Goal: Find contact information: Obtain details needed to contact an individual or organization

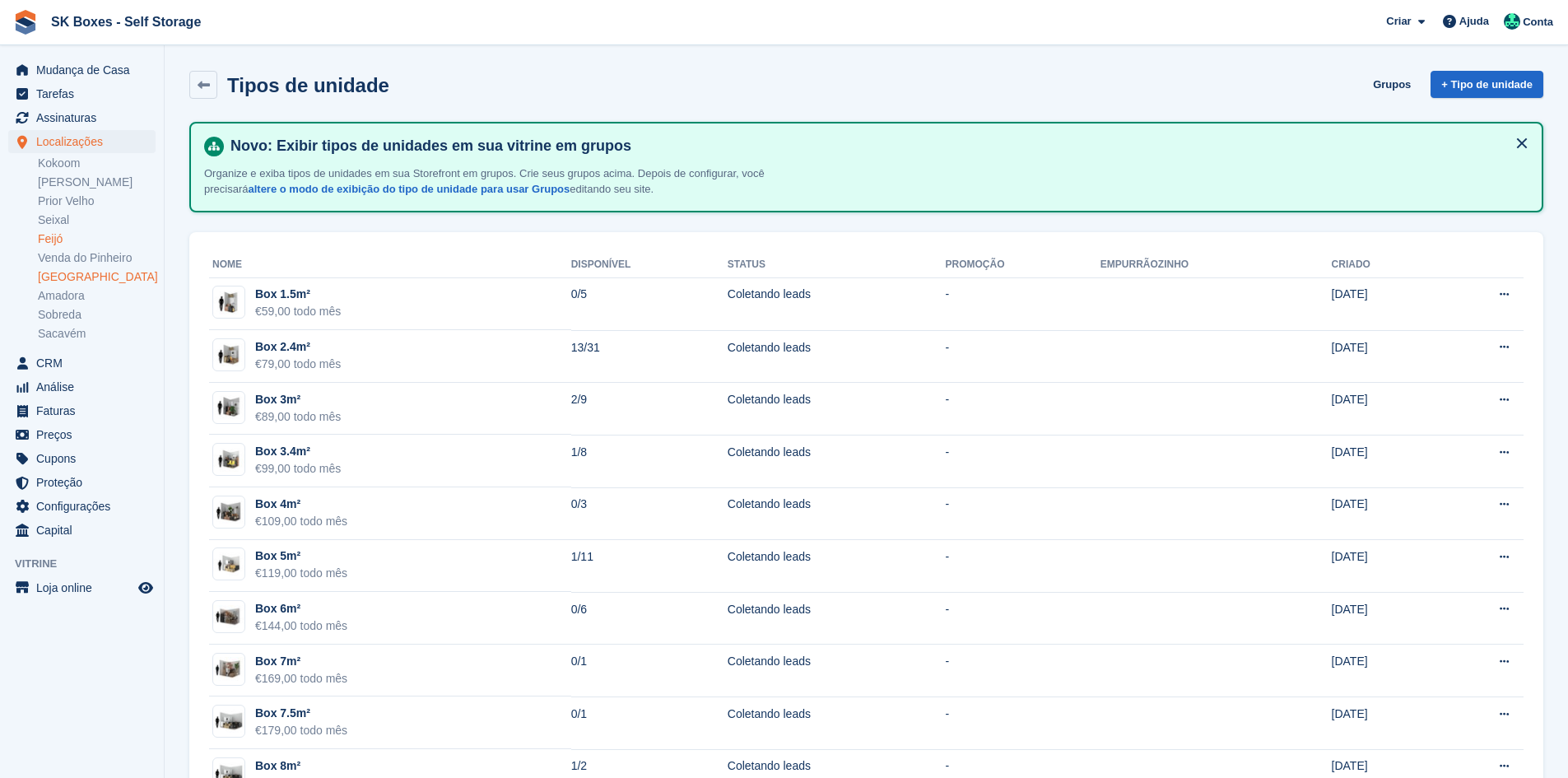
click at [55, 243] on link "Feijó" at bounding box center [97, 239] width 118 height 16
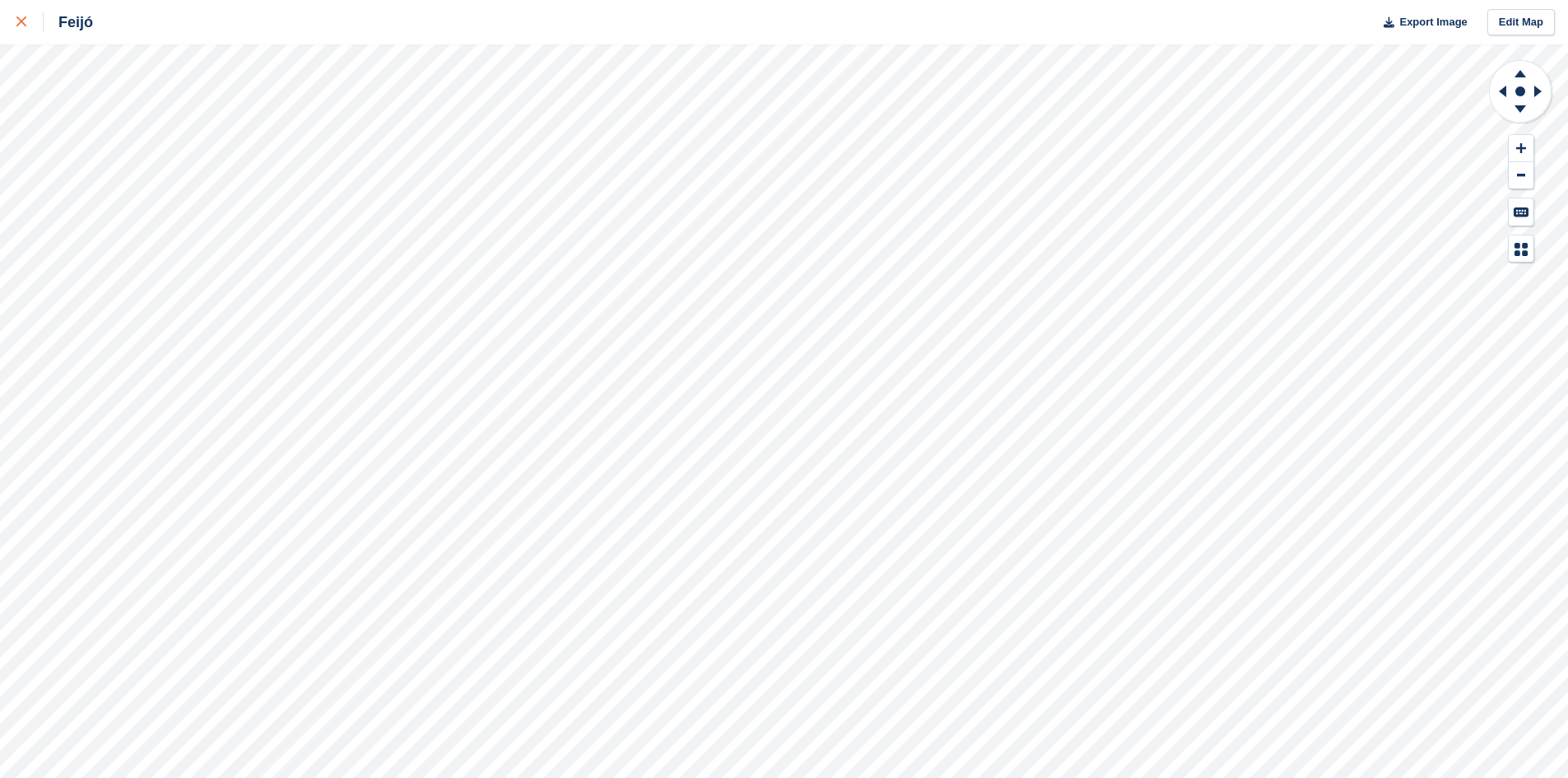
drag, startPoint x: 18, startPoint y: 16, endPoint x: 43, endPoint y: 24, distance: 26.2
click at [19, 16] on div at bounding box center [29, 22] width 27 height 20
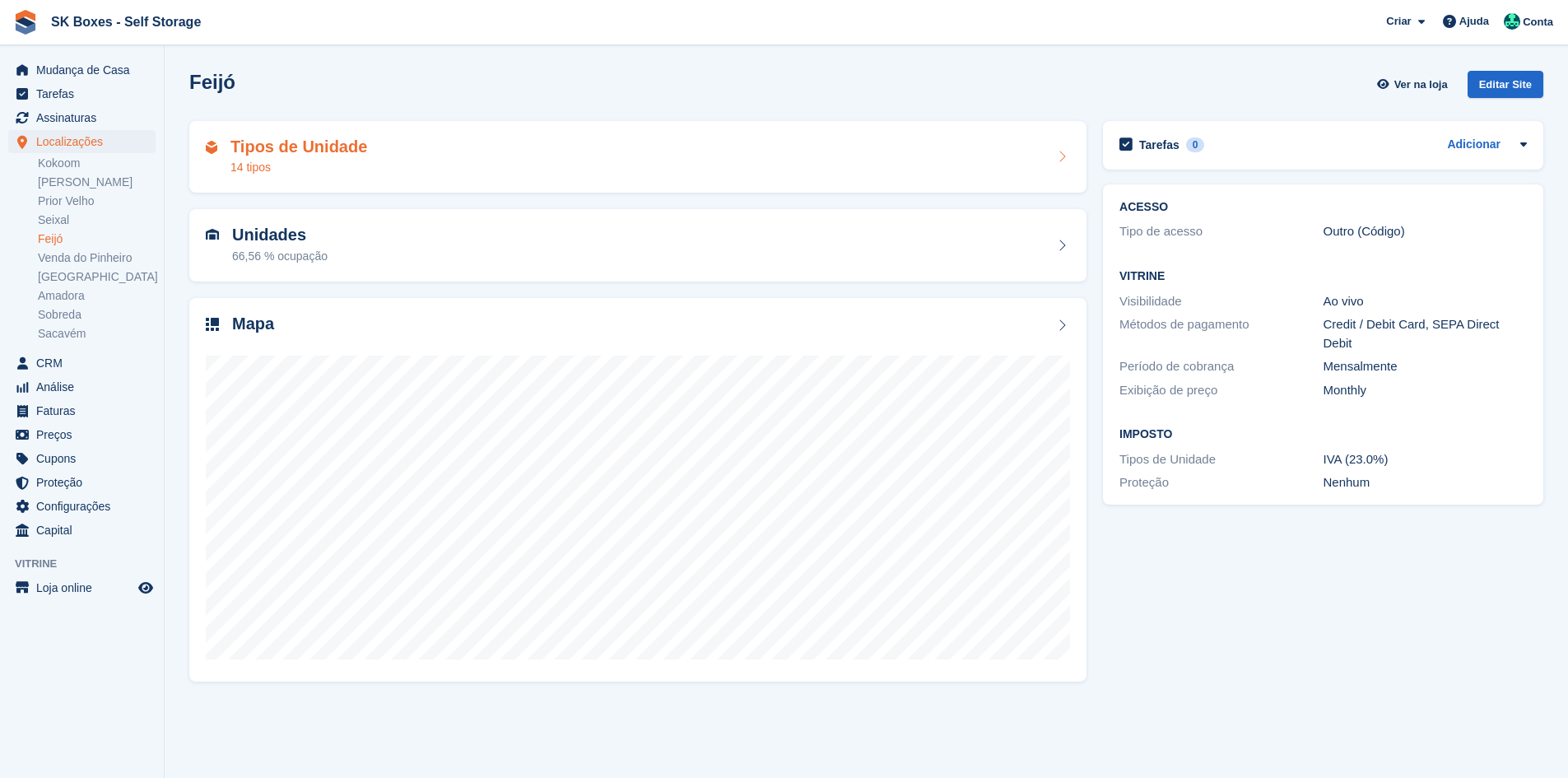
click at [409, 144] on div "Tipos de Unidade 14 tipos" at bounding box center [638, 158] width 865 height 40
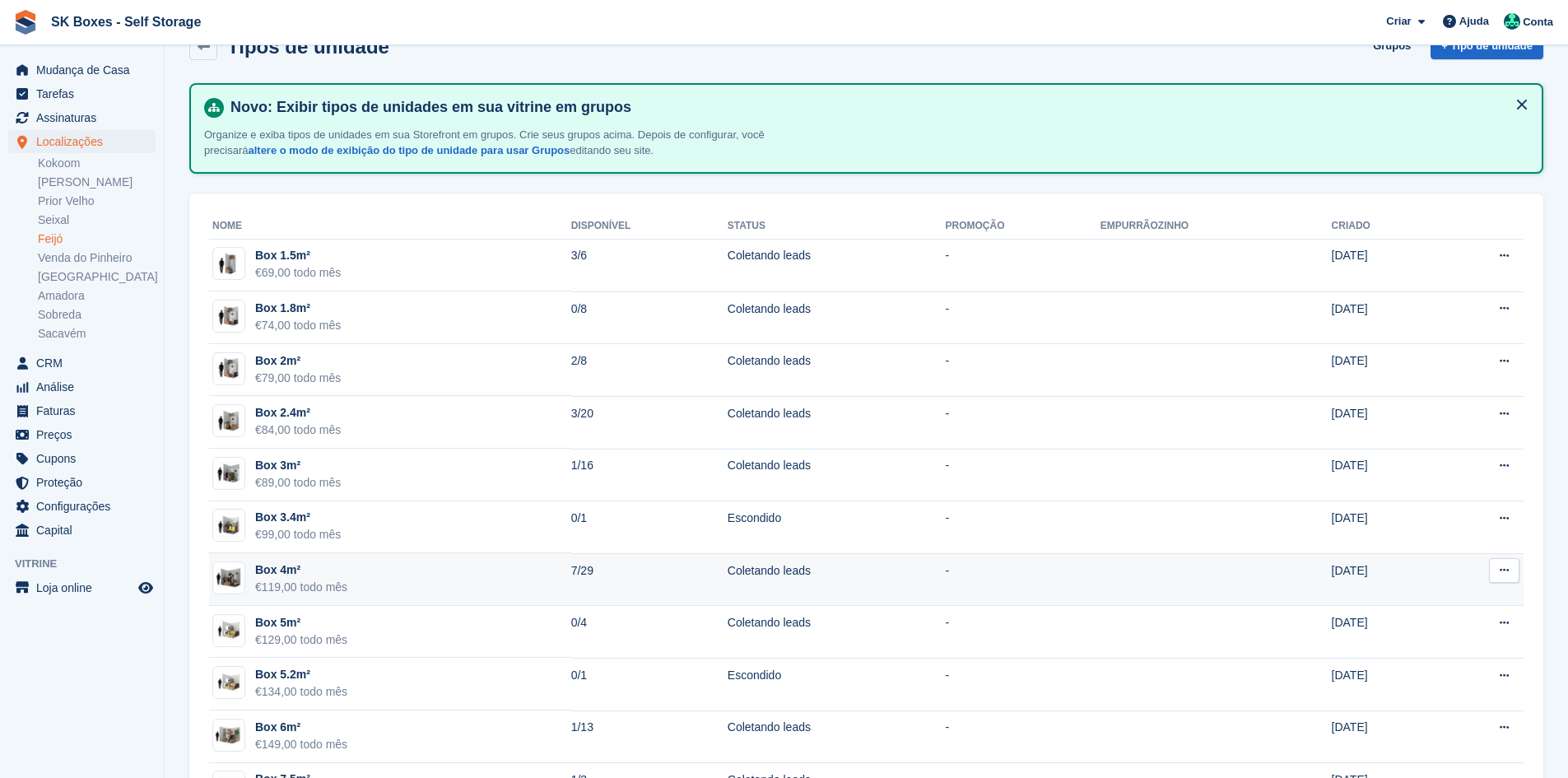
scroll to position [270, 0]
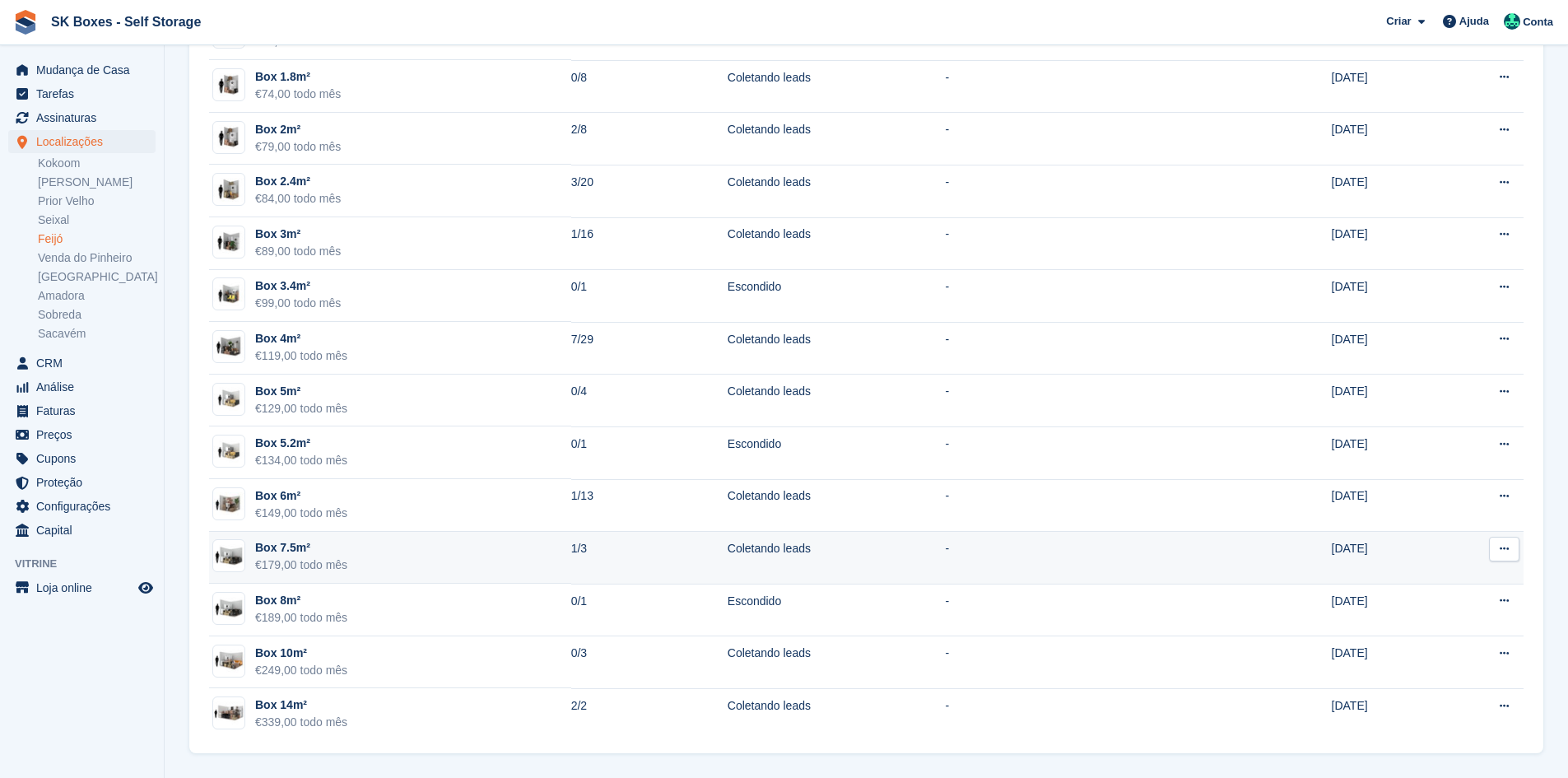
click at [416, 561] on td "Box 7.5m² €179,00 todo mês" at bounding box center [390, 558] width 362 height 53
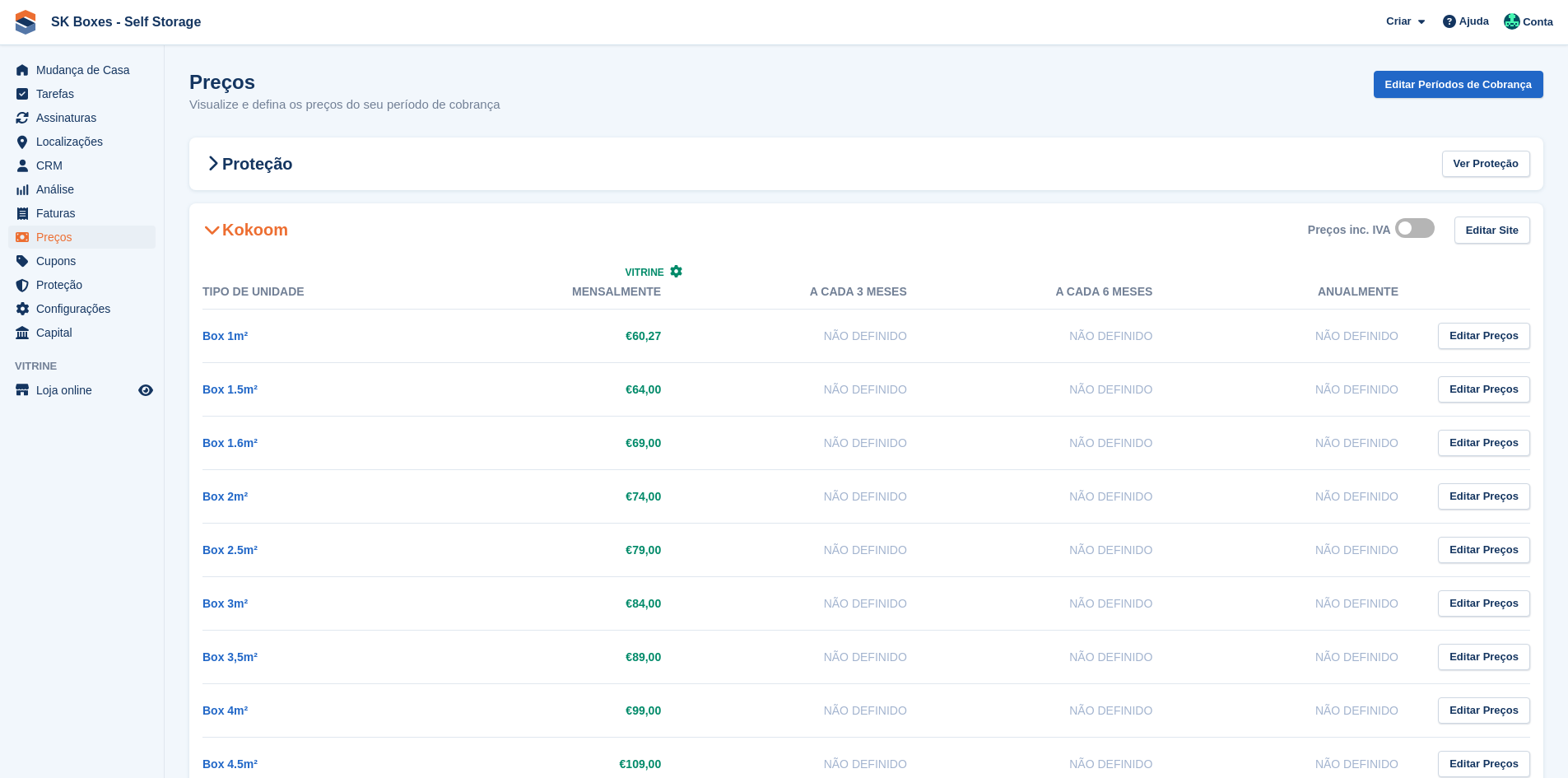
scroll to position [4363, 0]
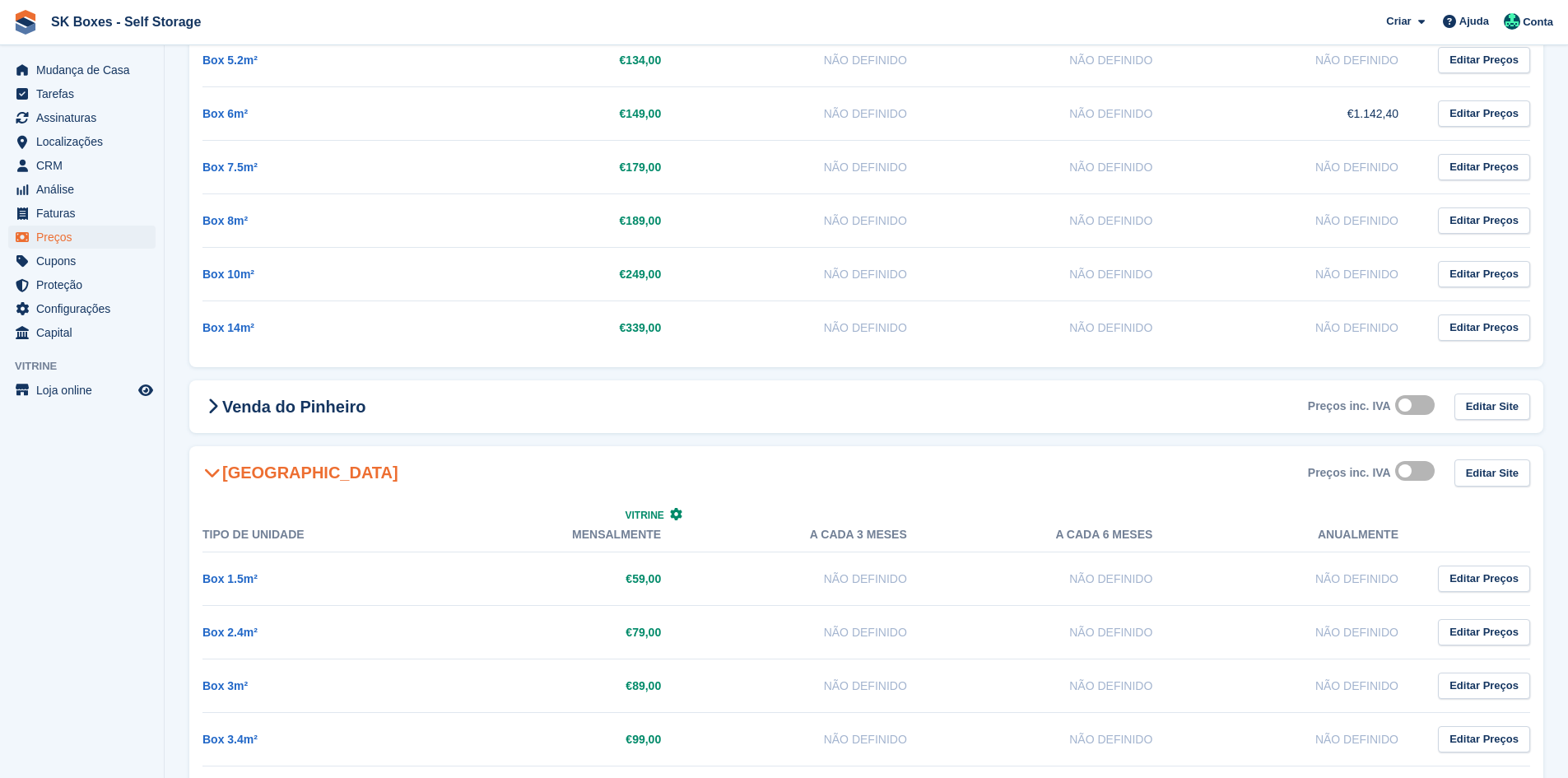
click at [220, 467] on icon at bounding box center [212, 472] width 16 height 16
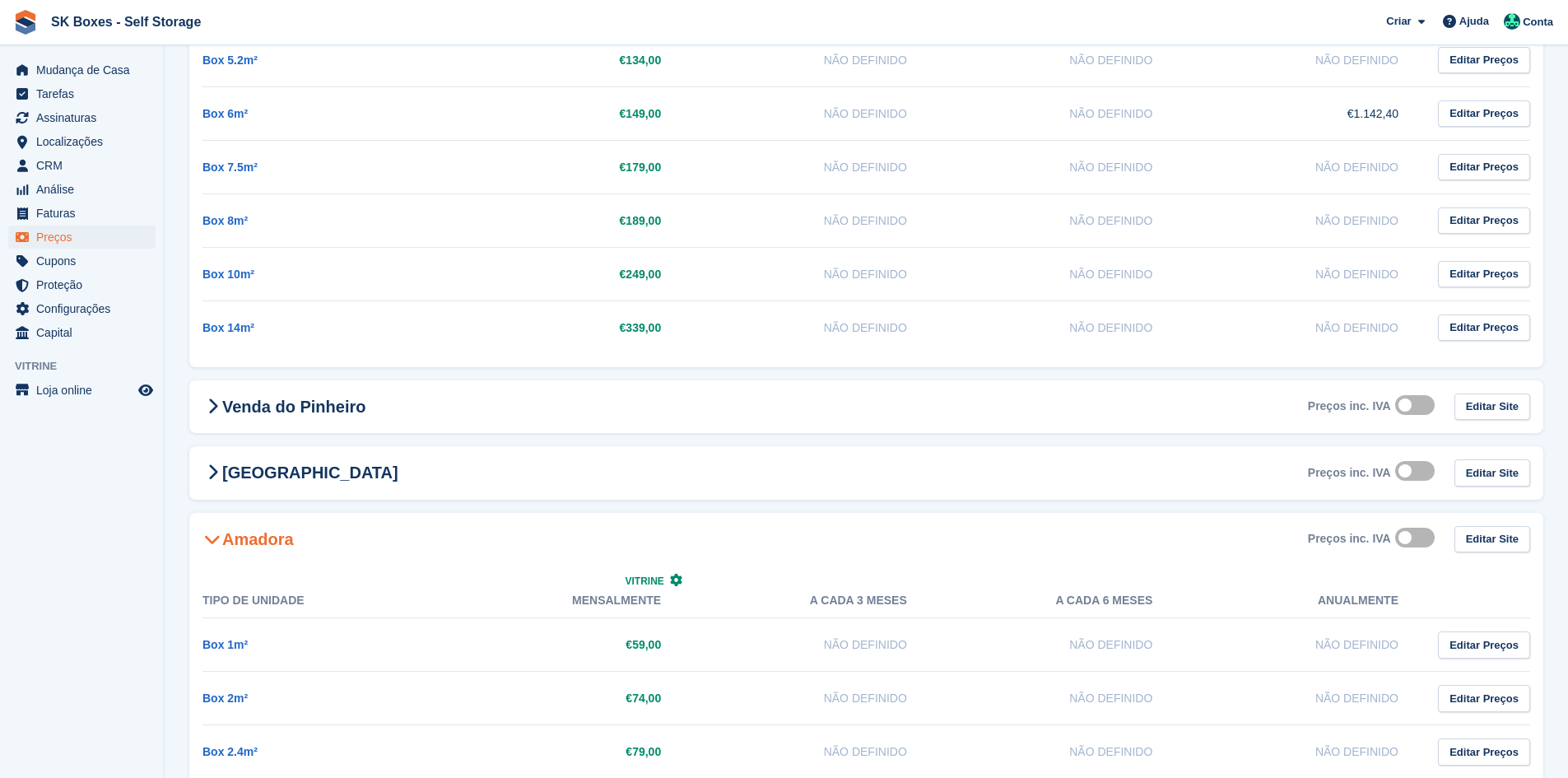
click at [205, 539] on icon at bounding box center [212, 539] width 16 height 16
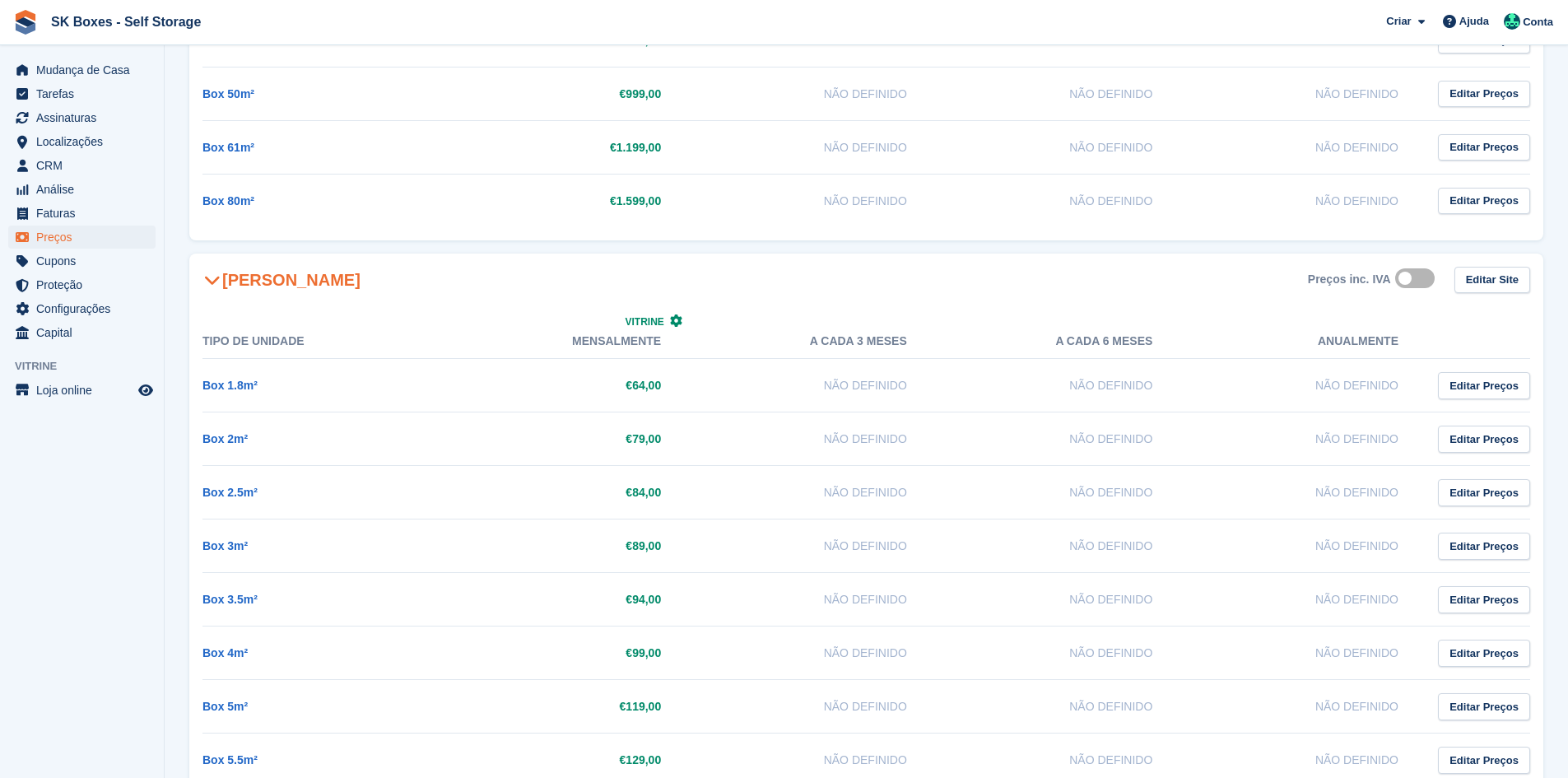
scroll to position [2674, 0]
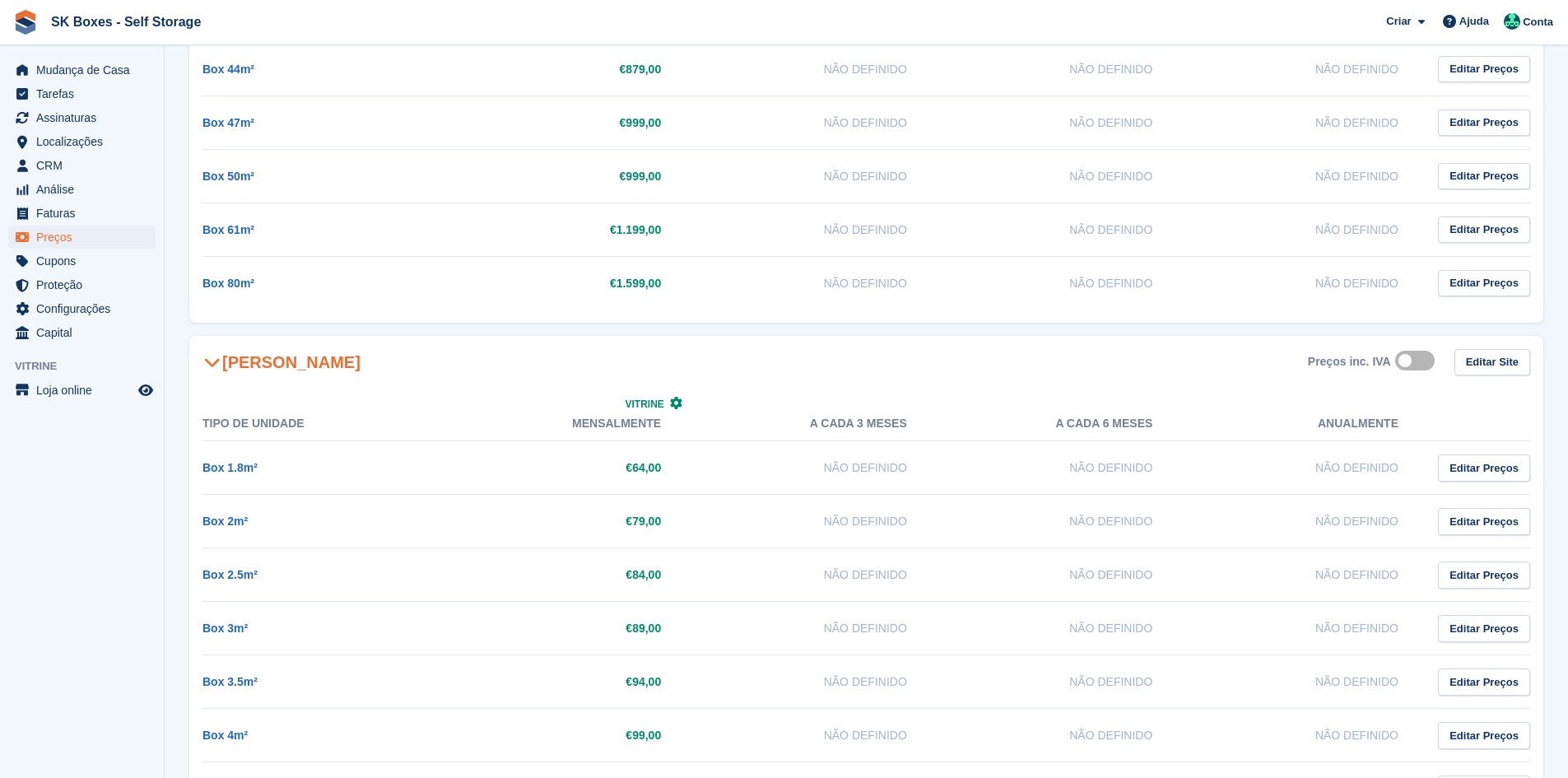
click at [218, 366] on icon at bounding box center [212, 362] width 16 height 16
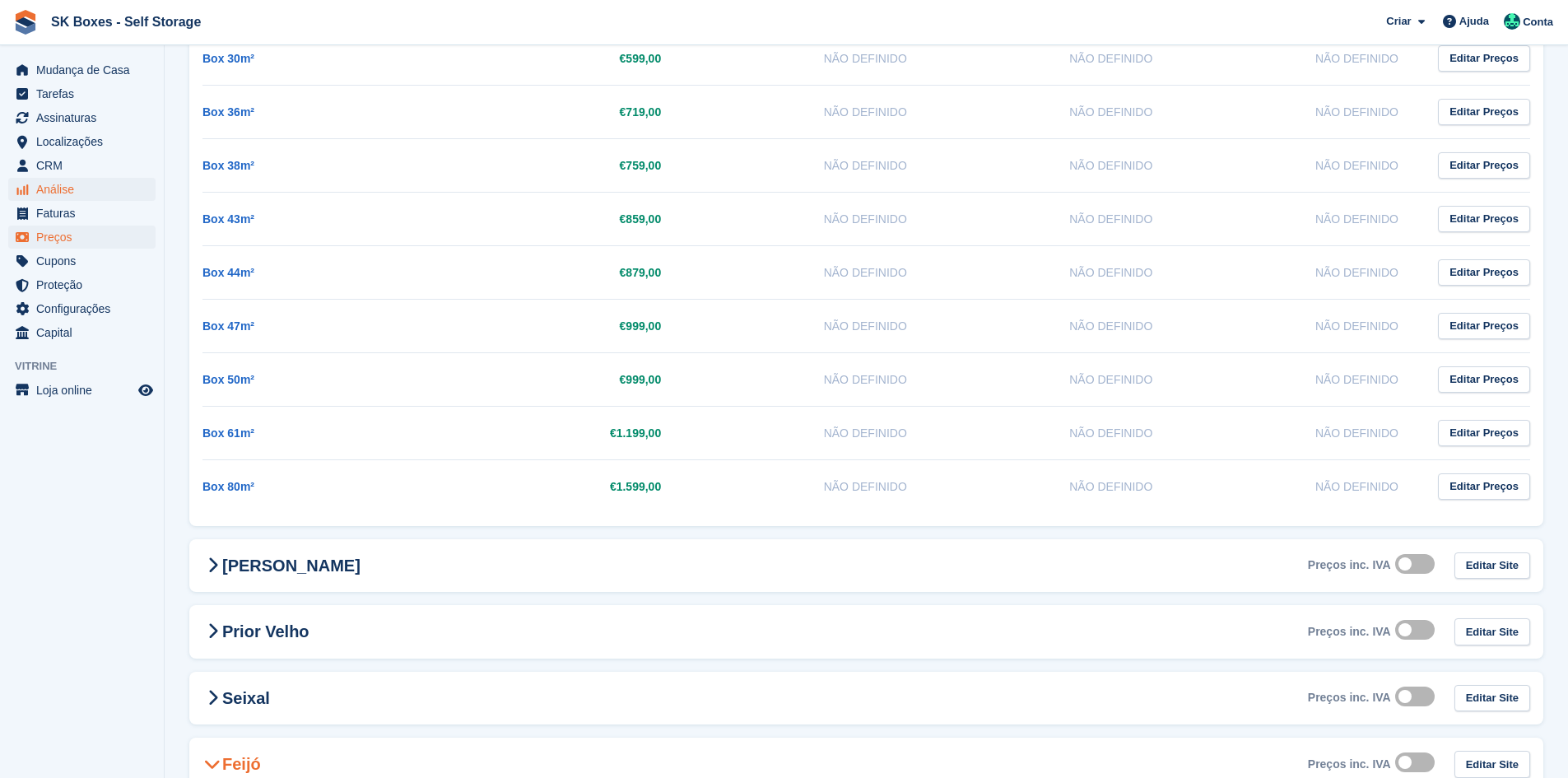
scroll to position [2263, 0]
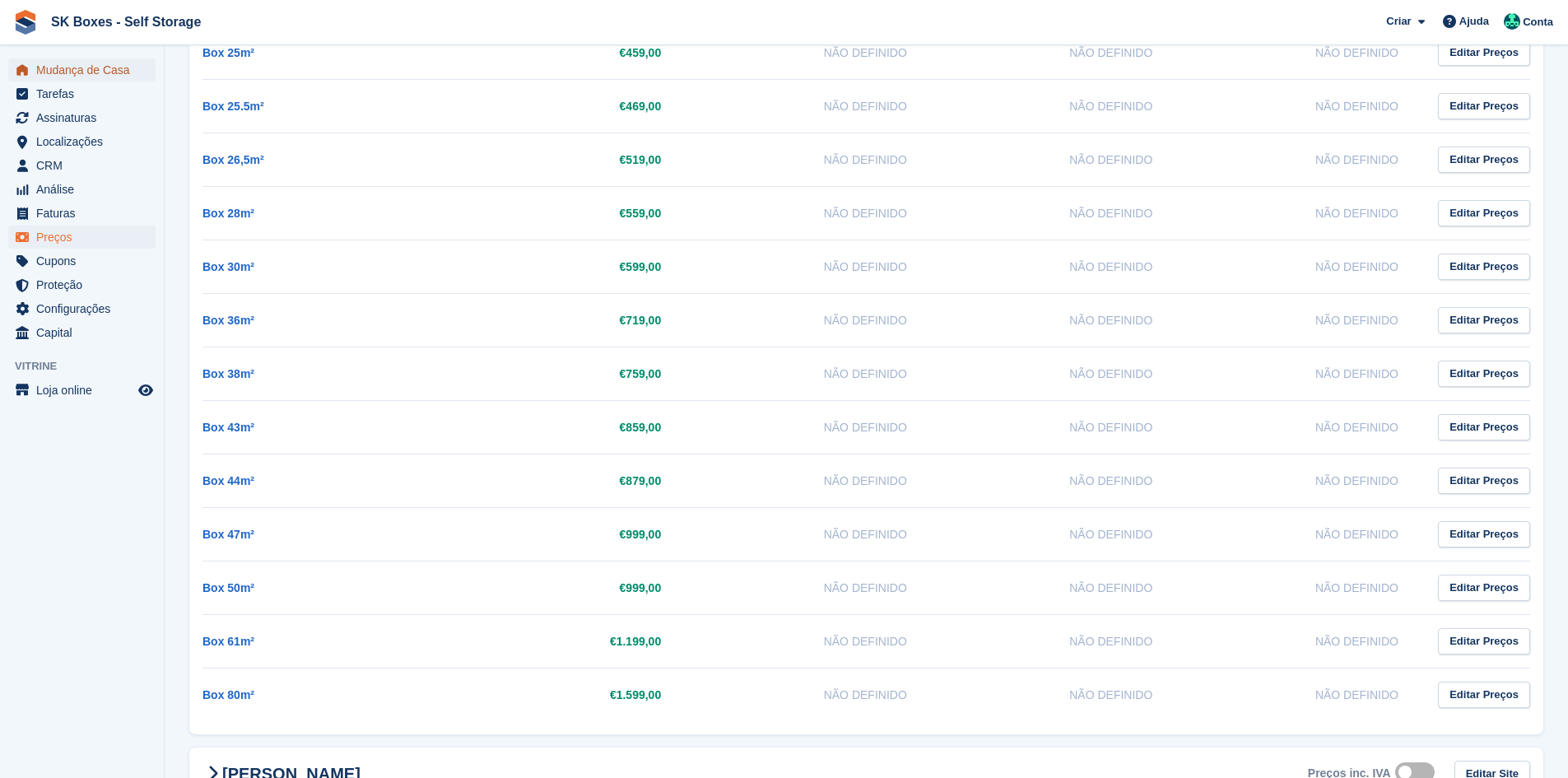
click at [94, 77] on span "Mudança de Casa" at bounding box center [86, 69] width 99 height 23
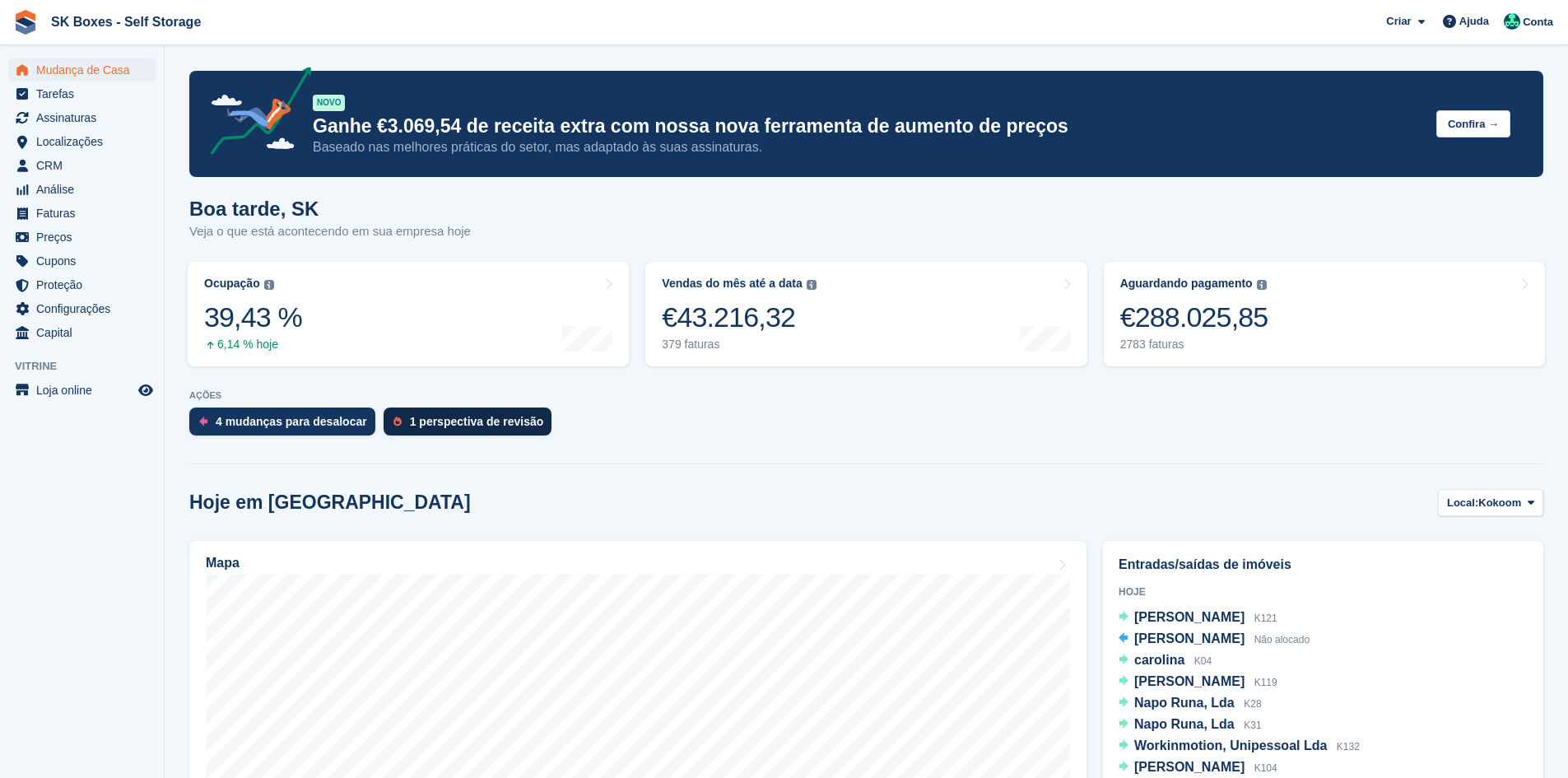
click at [502, 433] on div "1 perspectiva de revisão" at bounding box center [468, 421] width 169 height 28
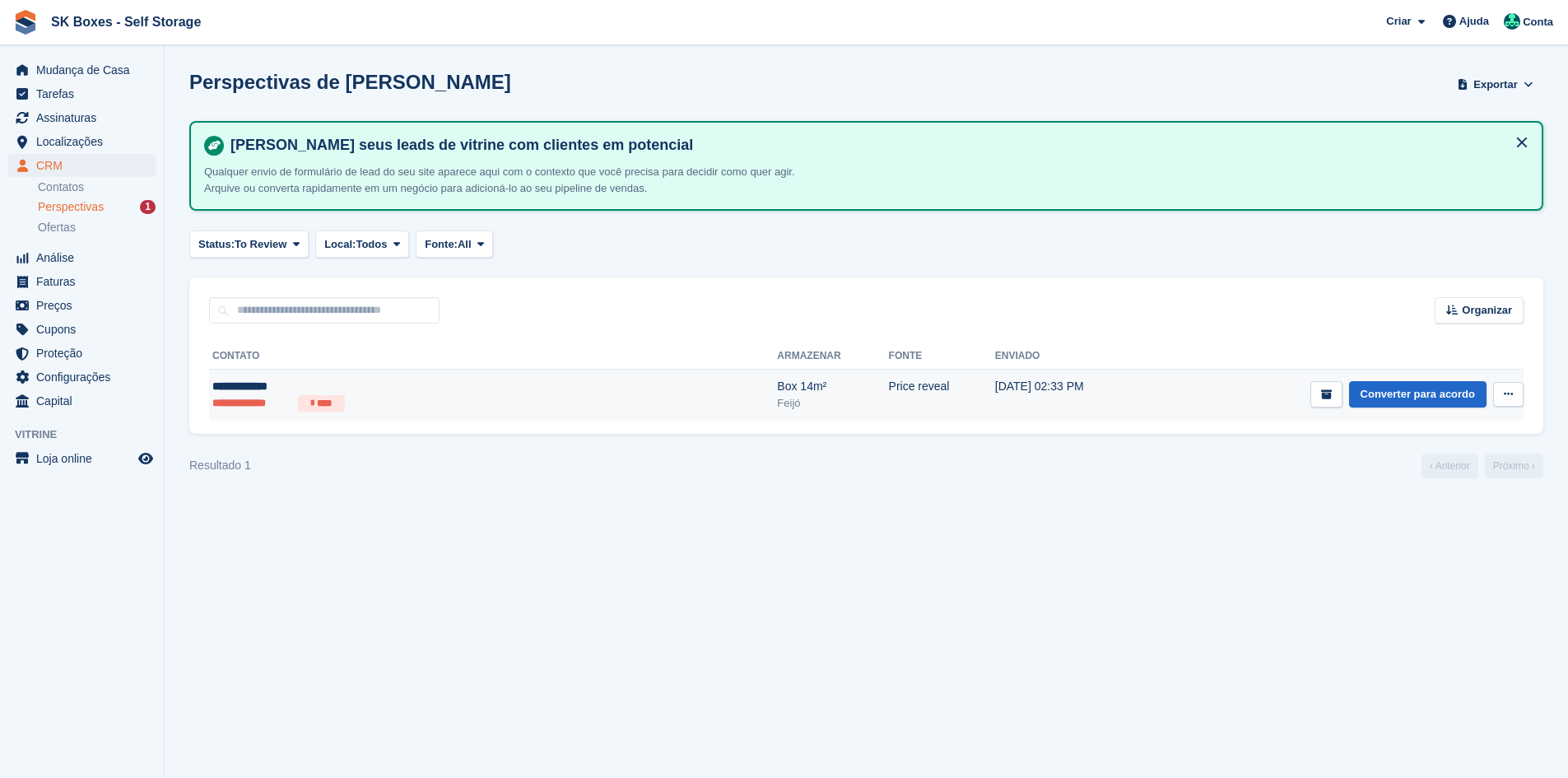
click at [777, 401] on div "Feijó" at bounding box center [833, 403] width 111 height 16
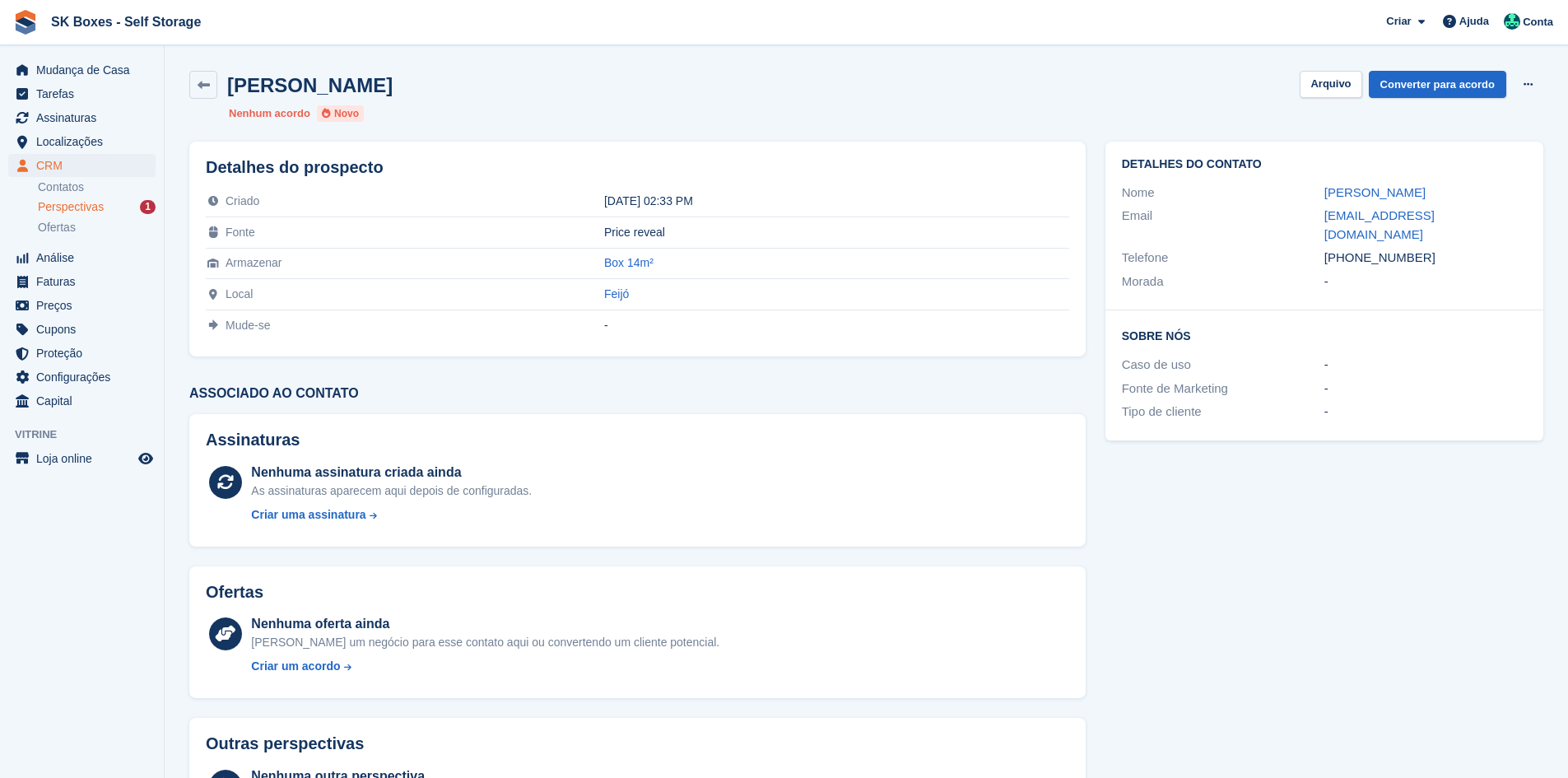
drag, startPoint x: 1321, startPoint y: 212, endPoint x: 1513, endPoint y: 210, distance: 192.0
click at [1513, 210] on div "Email [EMAIL_ADDRESS][DOMAIN_NAME]" at bounding box center [1324, 225] width 405 height 42
copy div "[EMAIL_ADDRESS][DOMAIN_NAME]"
click at [1445, 273] on div "-" at bounding box center [1426, 282] width 203 height 19
drag, startPoint x: 1432, startPoint y: 244, endPoint x: 1353, endPoint y: 247, distance: 79.1
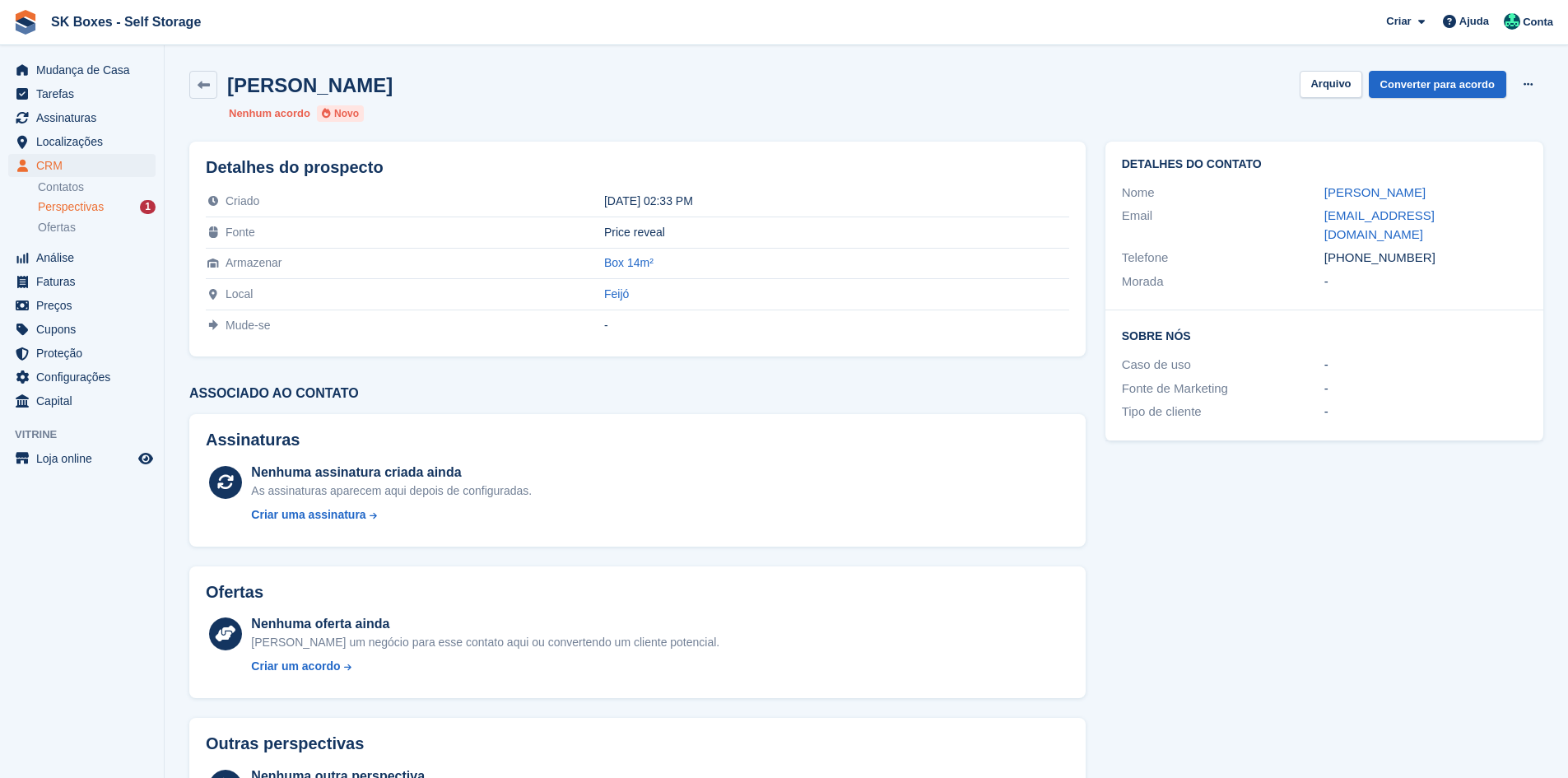
click at [1353, 249] on div "+351969126443" at bounding box center [1426, 258] width 203 height 19
drag, startPoint x: 1413, startPoint y: 263, endPoint x: 1420, endPoint y: 251, distance: 13.9
click at [1414, 273] on div "-" at bounding box center [1426, 282] width 203 height 19
drag, startPoint x: 1422, startPoint y: 243, endPoint x: 1352, endPoint y: 238, distance: 70.2
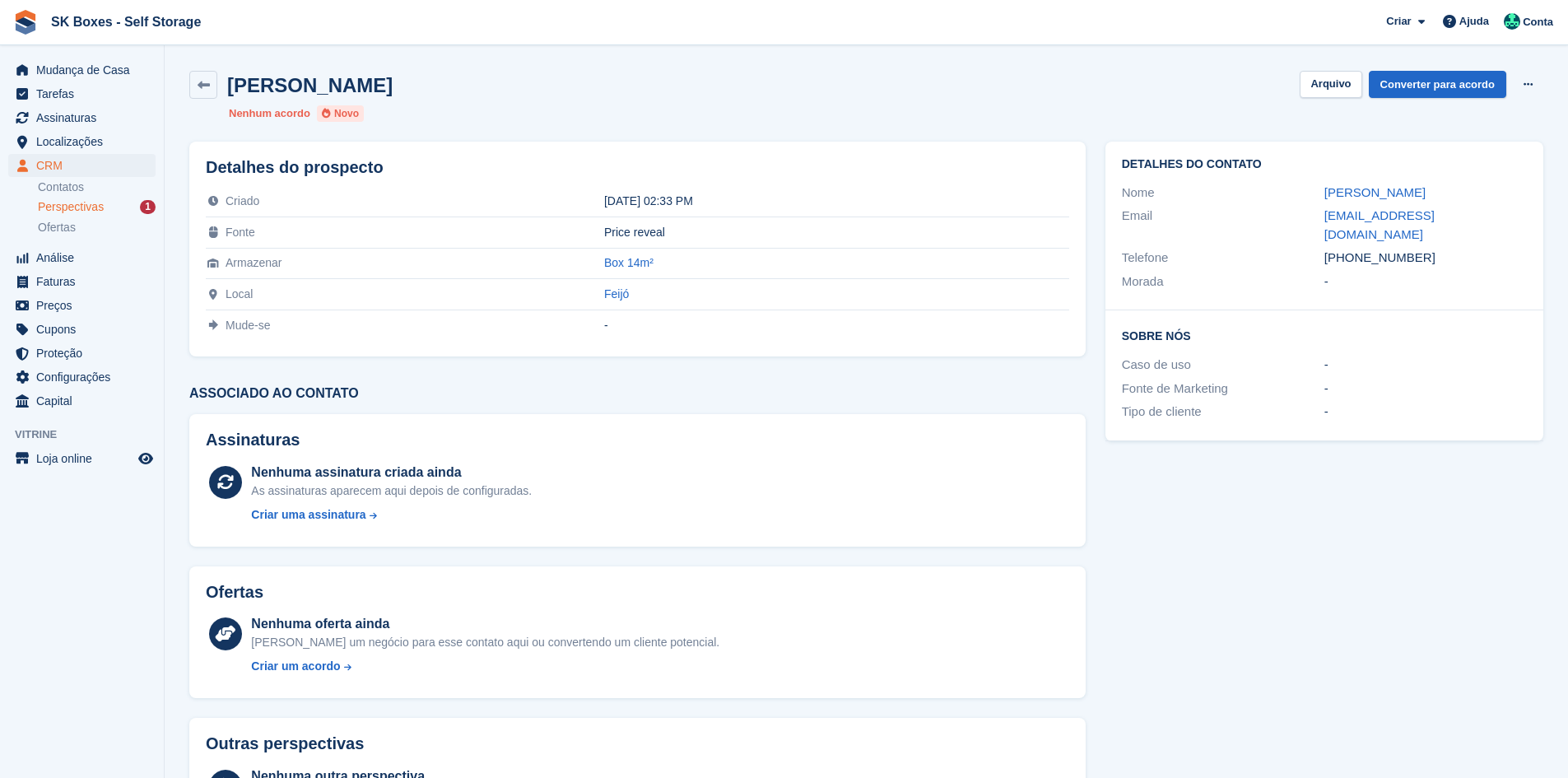
click at [1352, 249] on div "+351969126443" at bounding box center [1426, 258] width 203 height 19
copy div "969126443"
click at [1316, 86] on button "Arquivo" at bounding box center [1330, 84] width 62 height 27
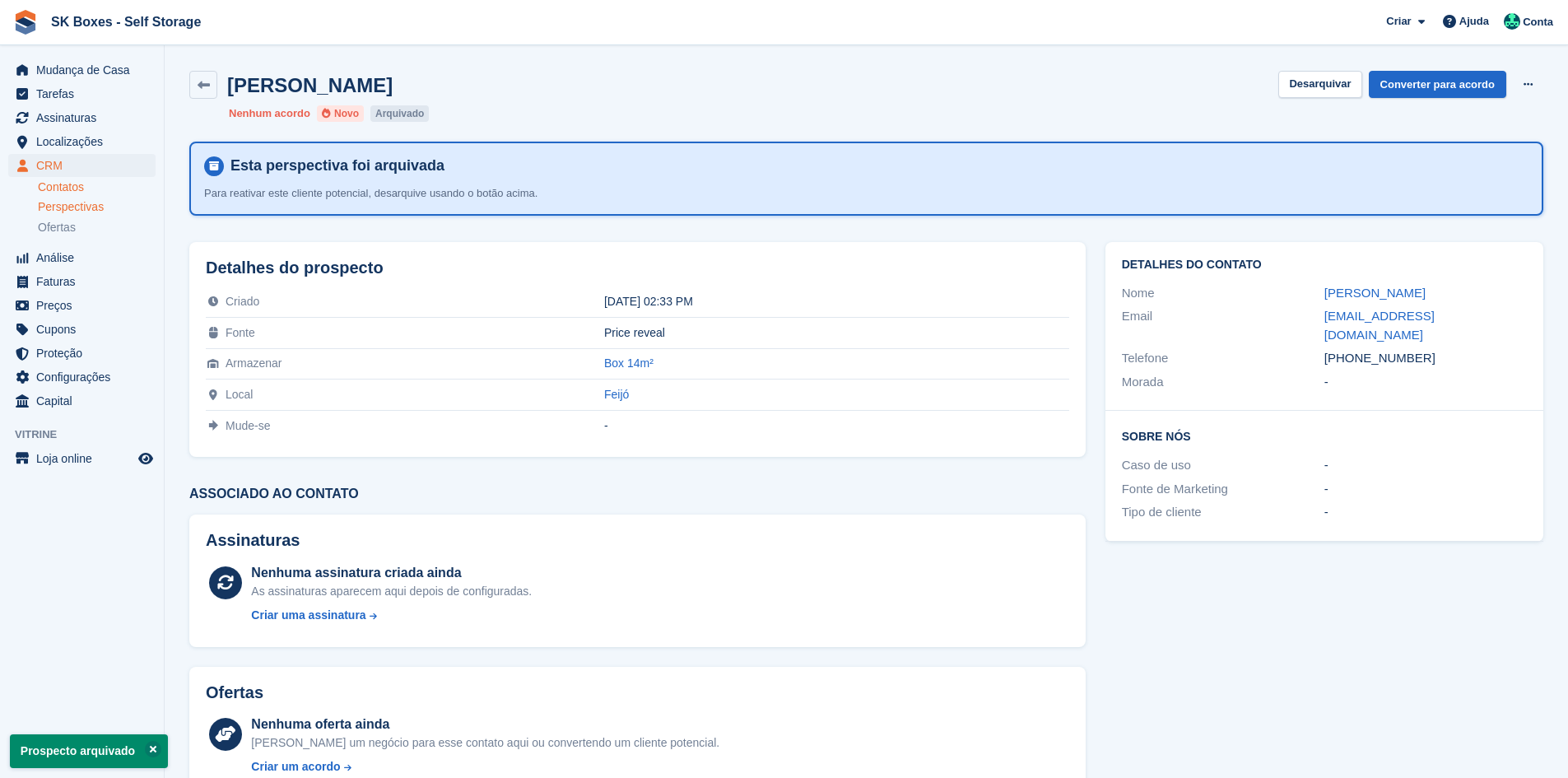
click at [80, 188] on link "Contatos" at bounding box center [97, 187] width 118 height 16
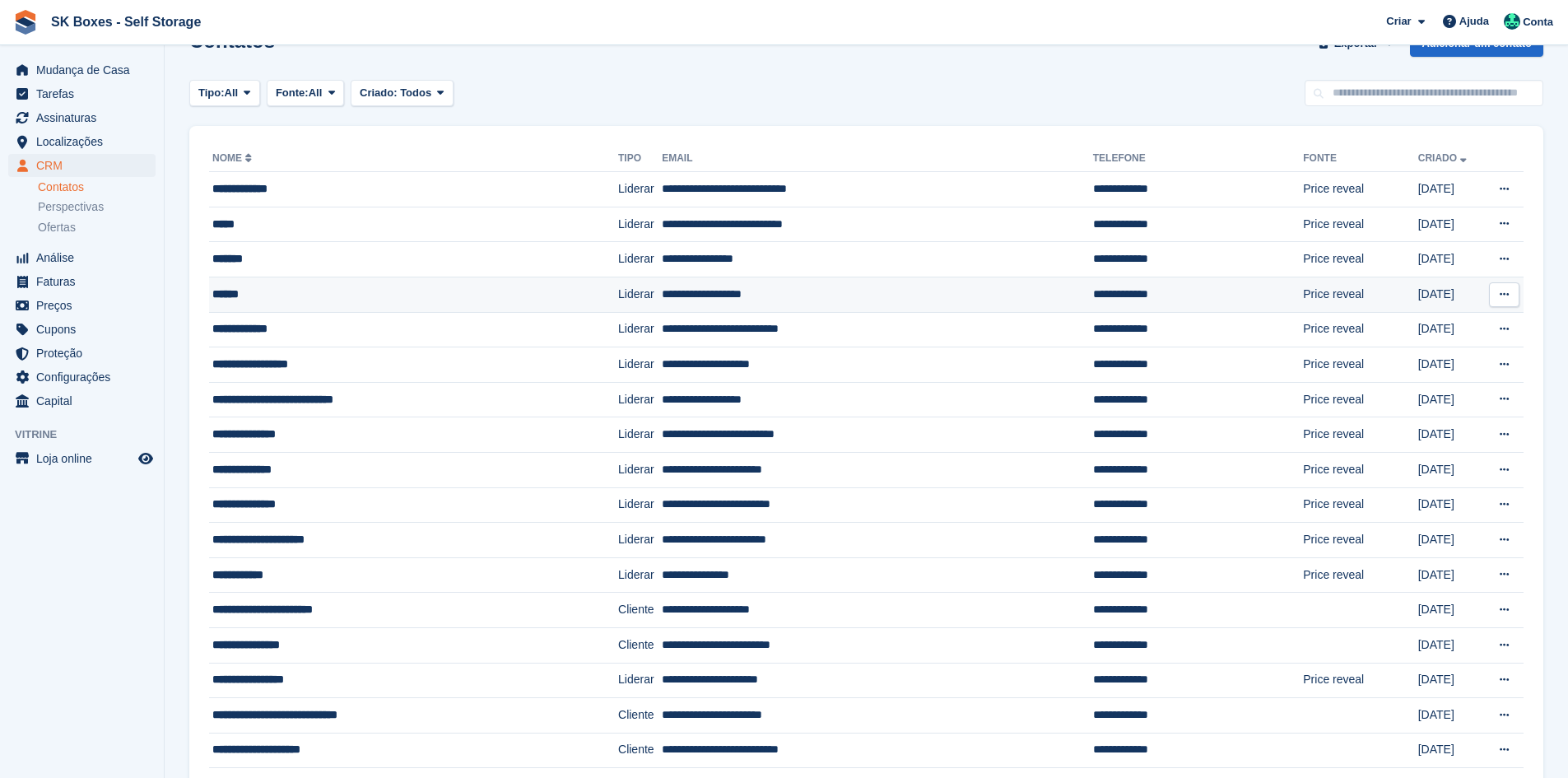
scroll to position [82, 0]
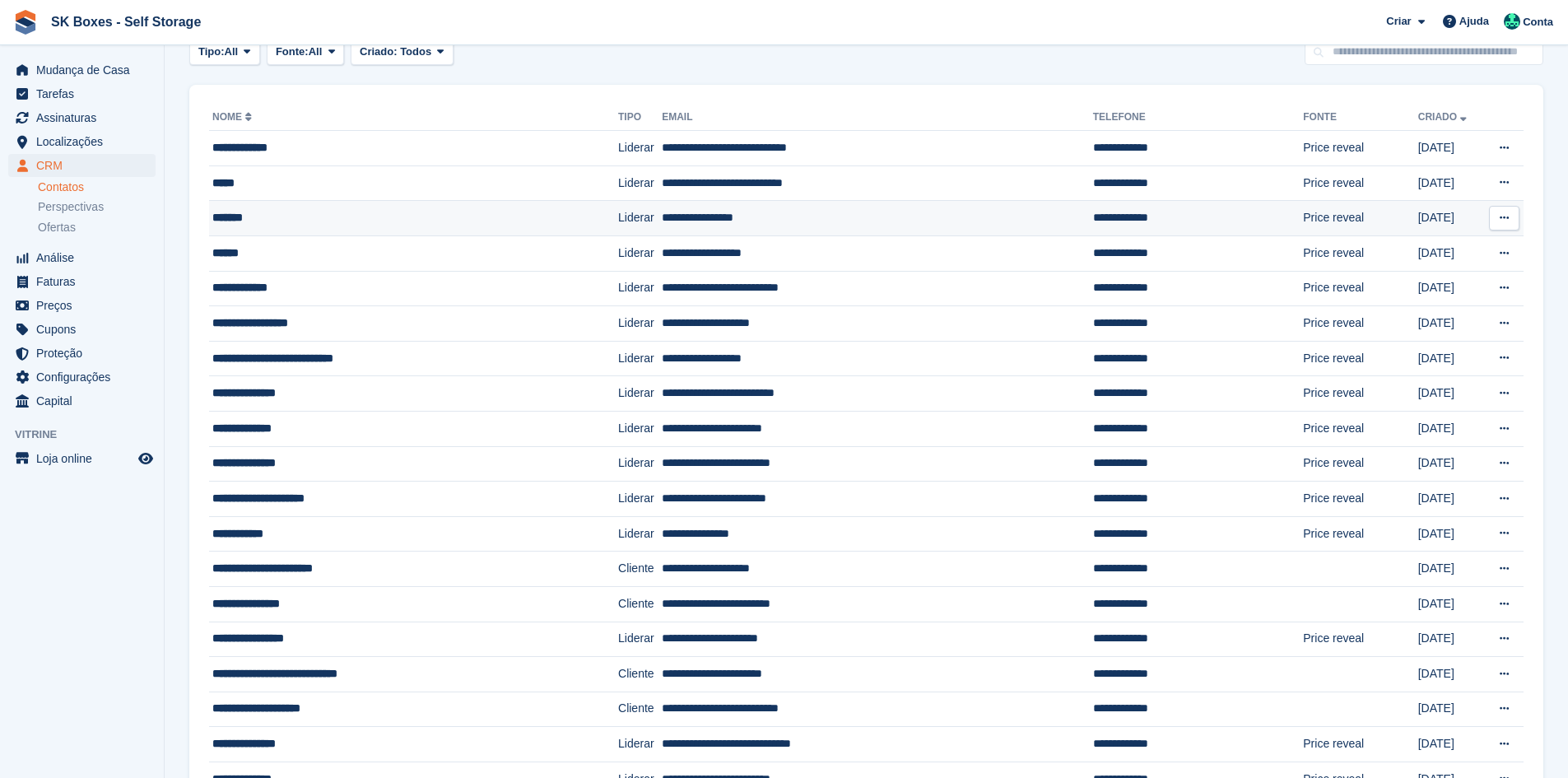
click at [405, 221] on div "*******" at bounding box center [379, 217] width 333 height 17
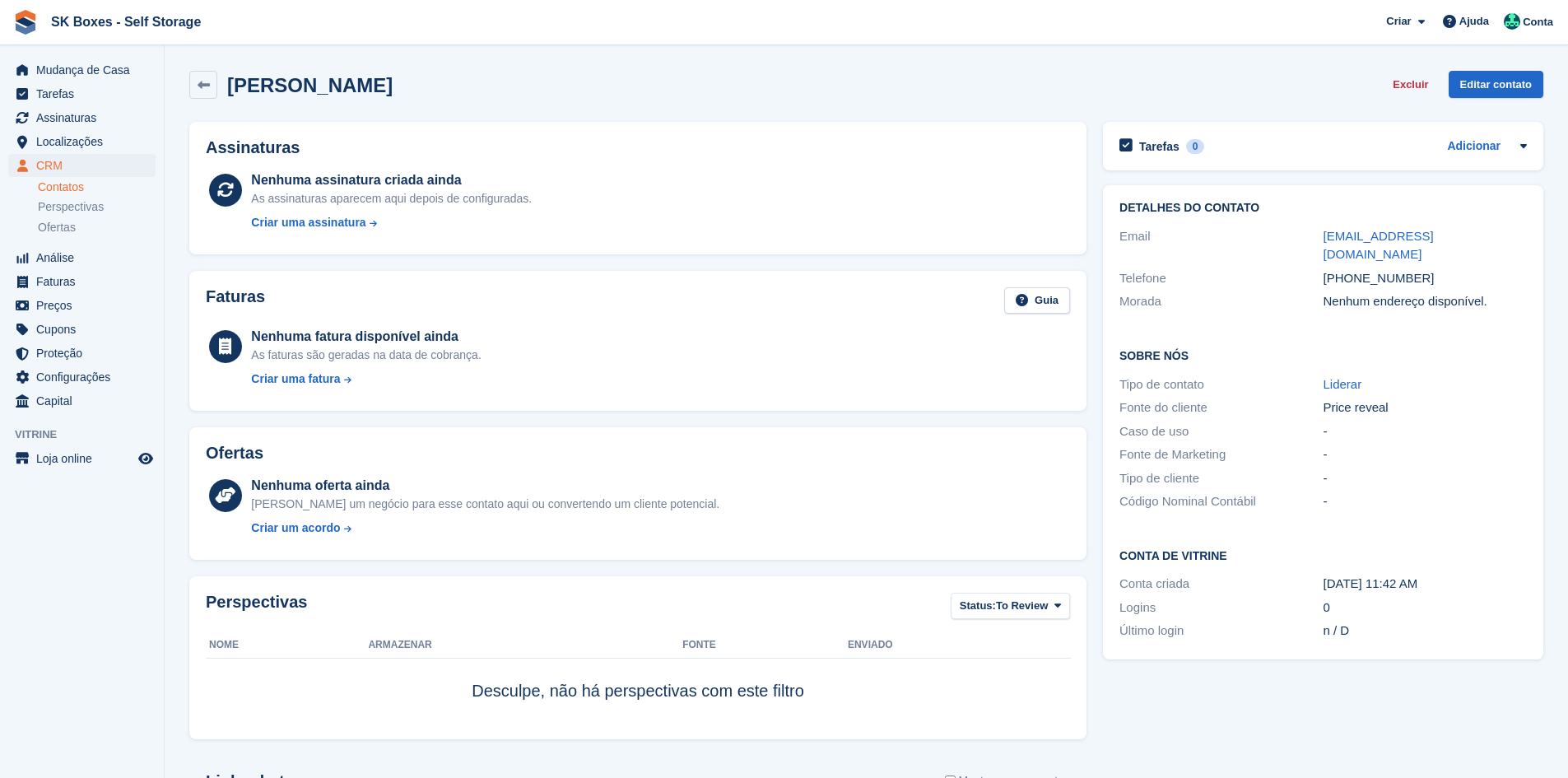
click at [66, 181] on link "Contatos" at bounding box center [97, 187] width 118 height 16
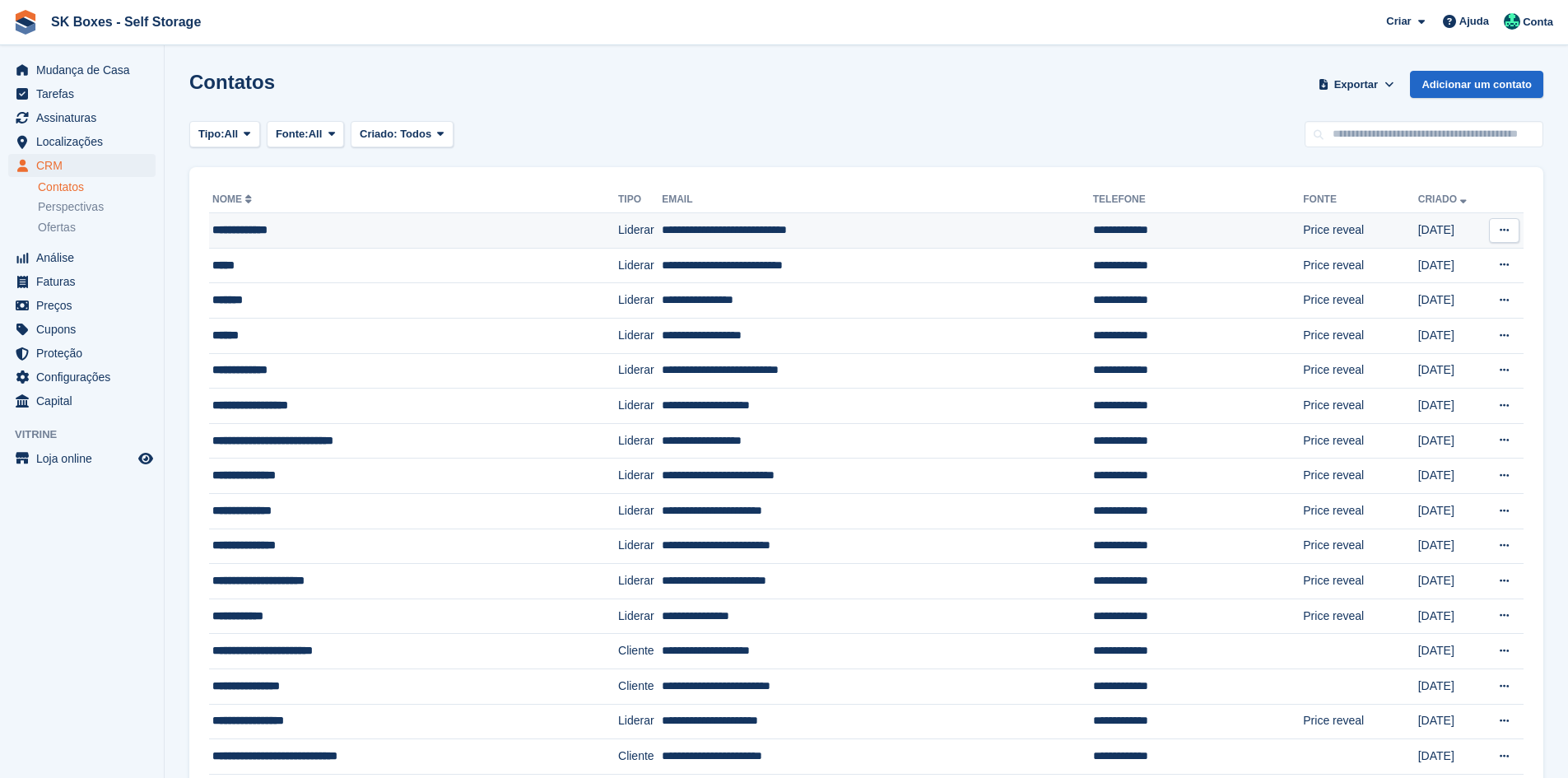
click at [504, 231] on div "**********" at bounding box center [379, 230] width 333 height 17
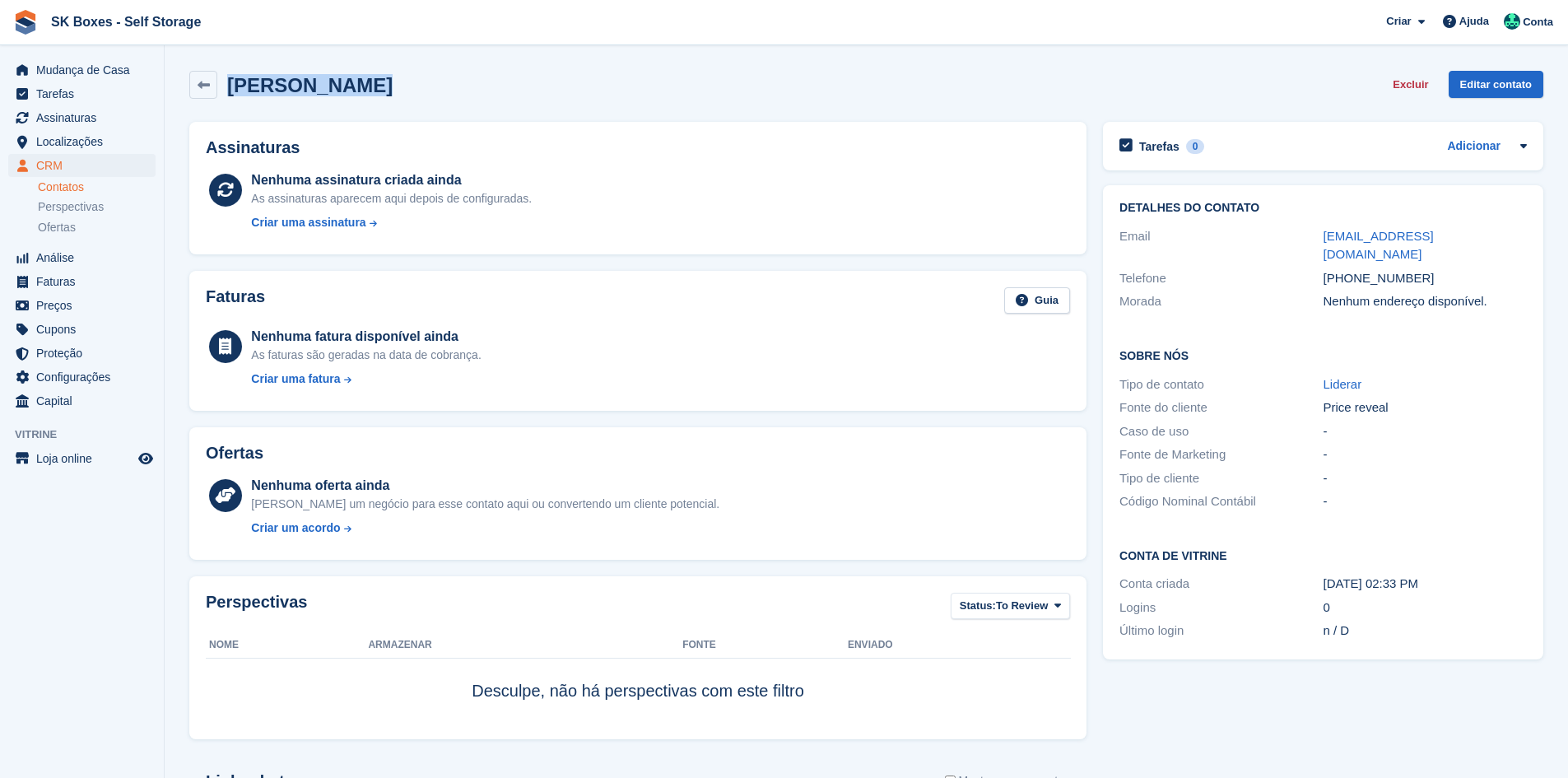
drag, startPoint x: 368, startPoint y: 83, endPoint x: 222, endPoint y: 78, distance: 146.1
click at [222, 78] on div "Luis quintino Excluir Editar contato" at bounding box center [866, 85] width 1354 height 28
drag, startPoint x: 567, startPoint y: 59, endPoint x: 558, endPoint y: 64, distance: 10.3
click at [565, 60] on section "Luis quintino Excluir Editar contato Assinaturas Nenhuma assinatura criada aind…" at bounding box center [866, 509] width 1403 height 1018
click at [421, 79] on div "Luis quintino Excluir Editar contato" at bounding box center [866, 85] width 1354 height 28
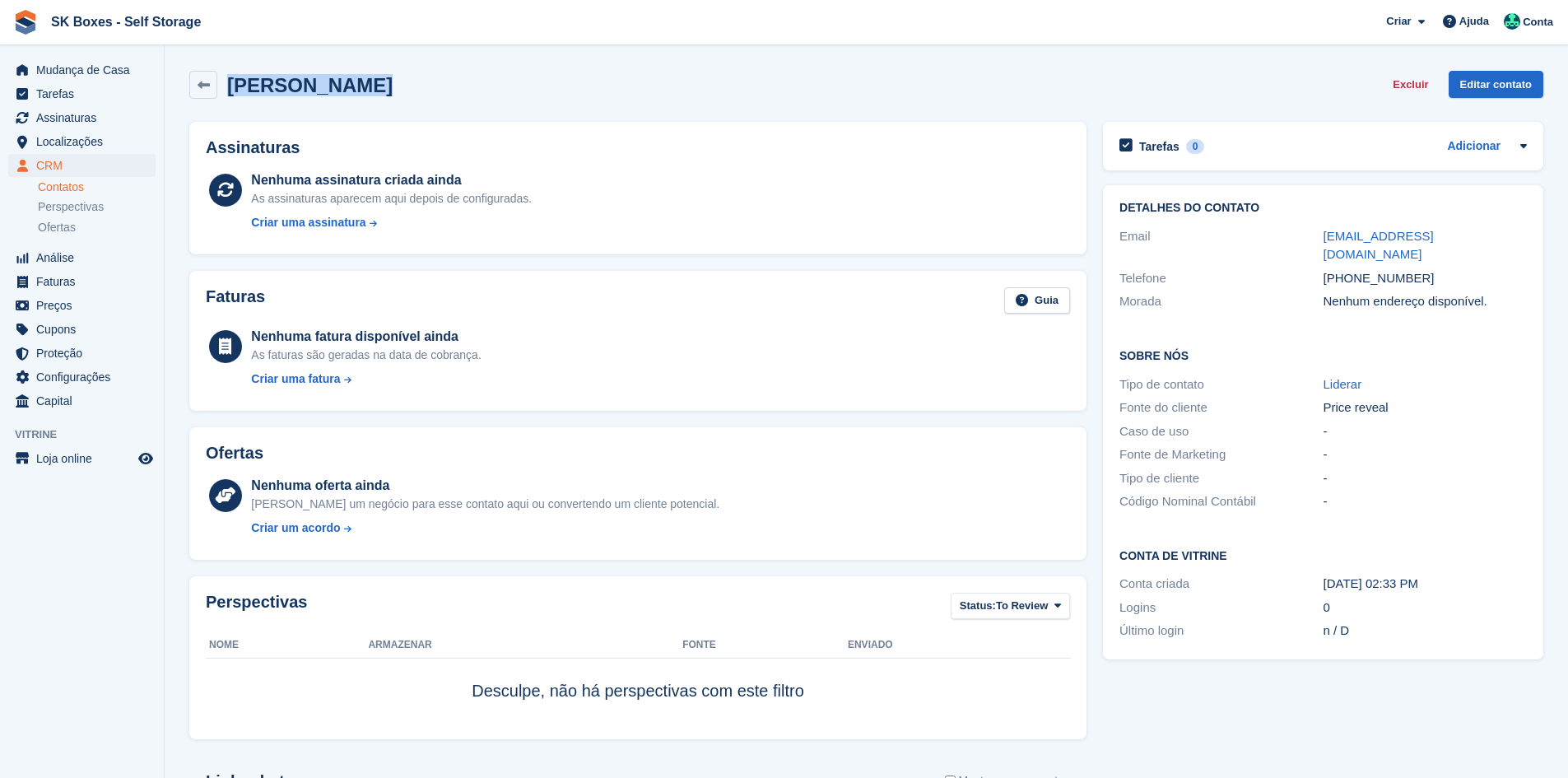
drag, startPoint x: 386, startPoint y: 86, endPoint x: 222, endPoint y: 73, distance: 164.5
click at [222, 73] on div "Luis quintino Excluir Editar contato" at bounding box center [866, 85] width 1354 height 28
copy h2 "[PERSON_NAME]"
click at [110, 63] on span "Mudança de Casa" at bounding box center [86, 69] width 99 height 23
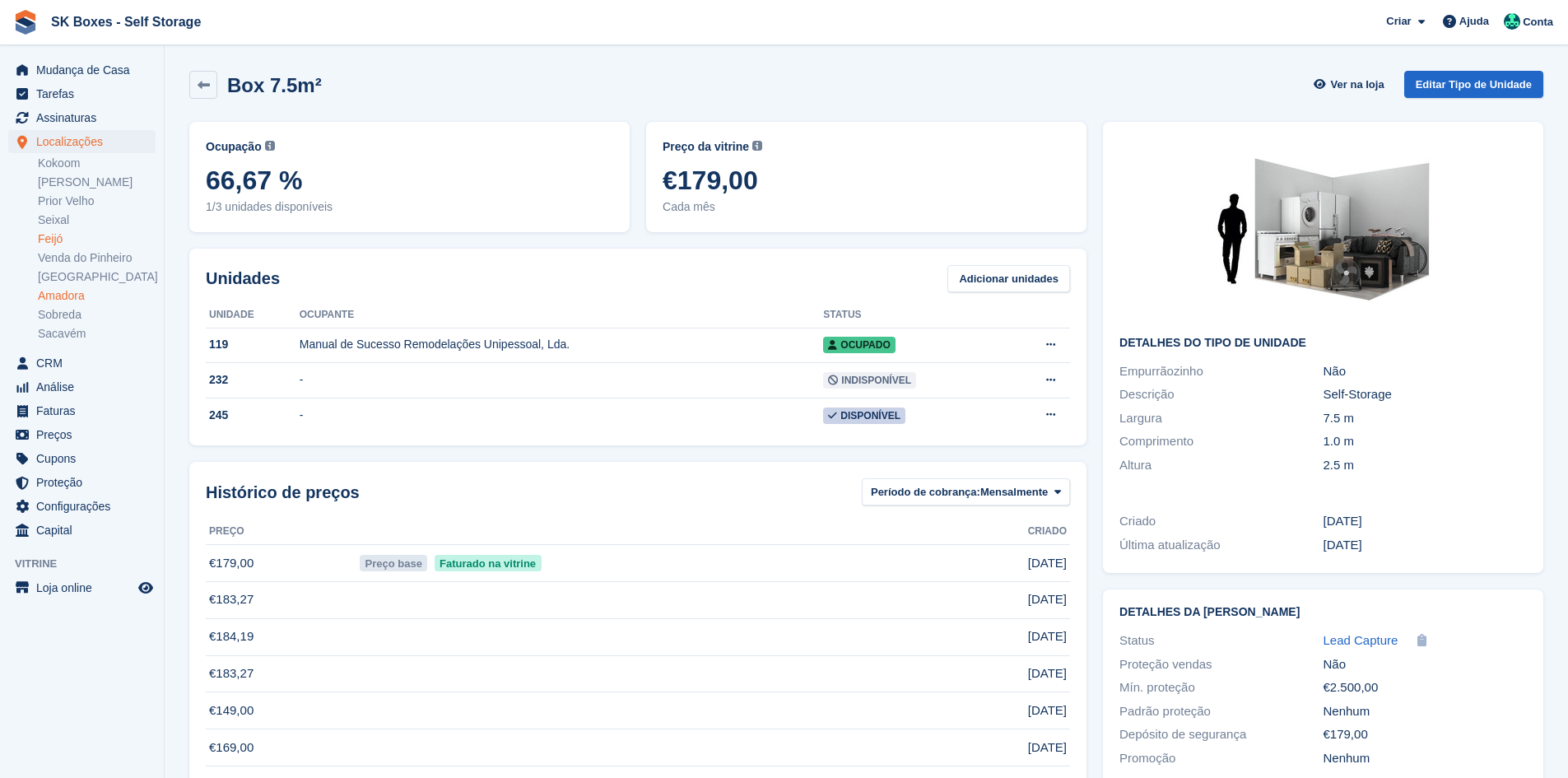
click at [81, 295] on link "Amadora" at bounding box center [97, 296] width 118 height 16
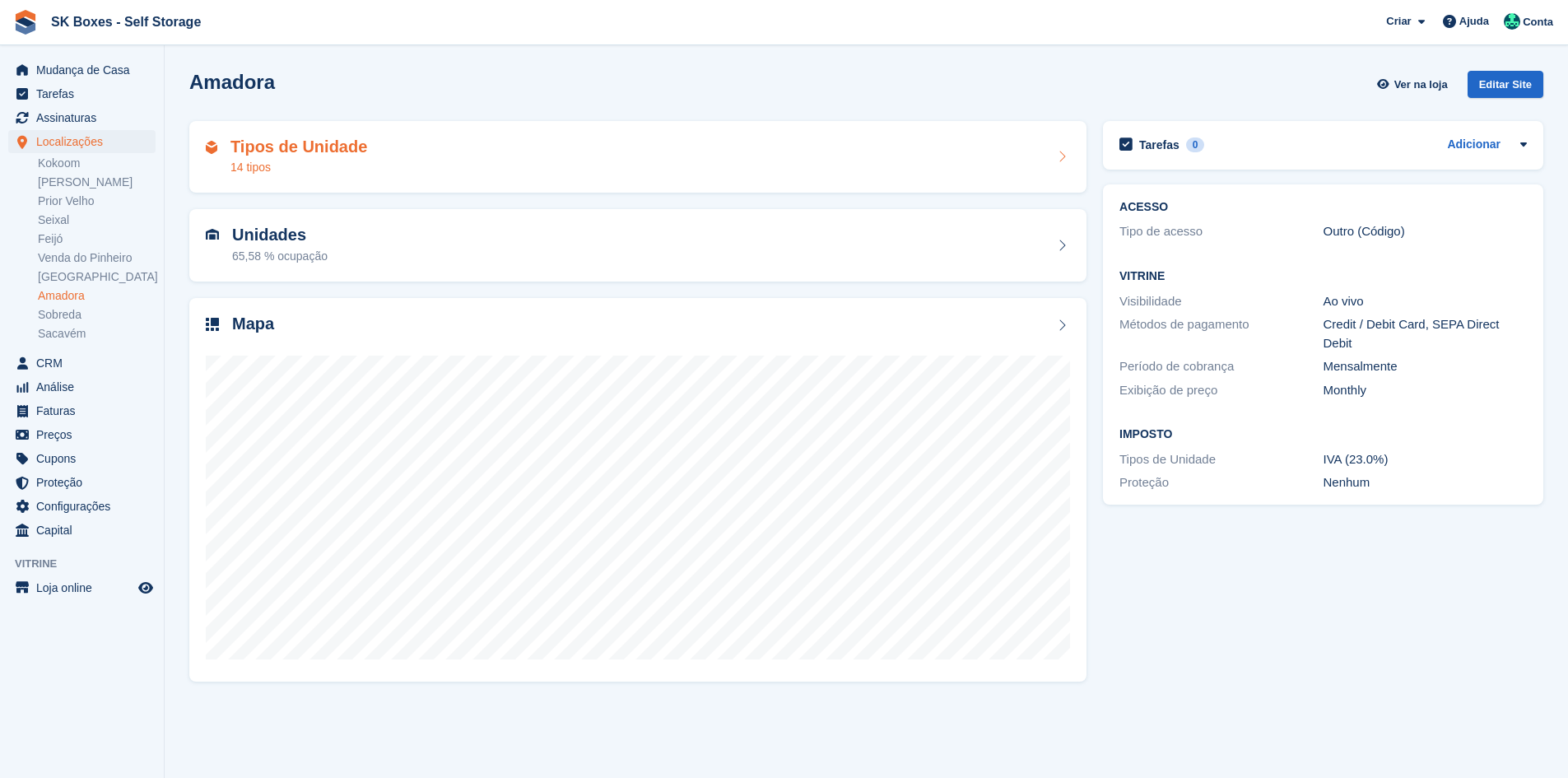
click at [359, 176] on div "Tipos de Unidade 14 tipos" at bounding box center [638, 158] width 897 height 73
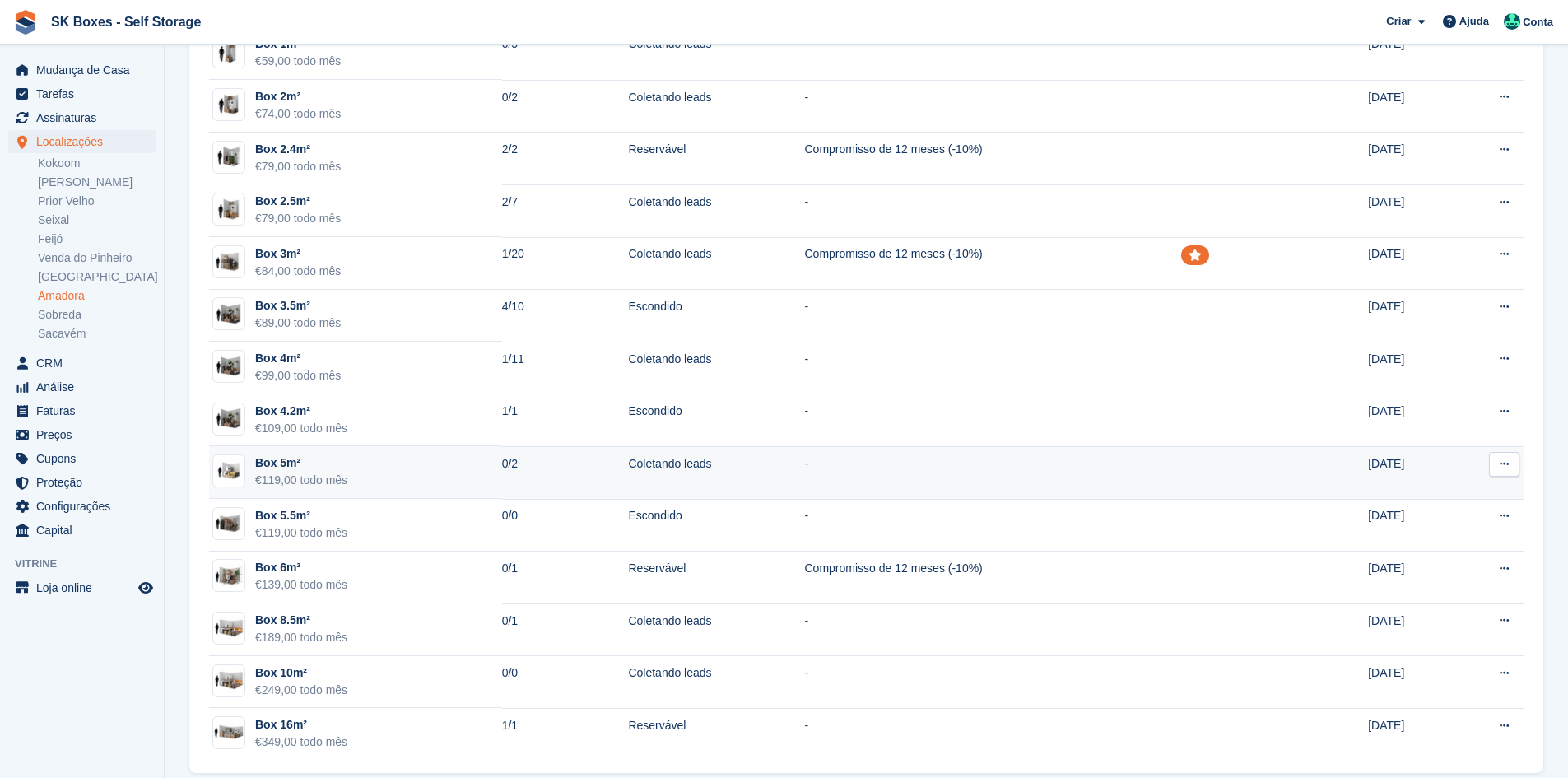
scroll to position [270, 0]
